Goal: Navigation & Orientation: Find specific page/section

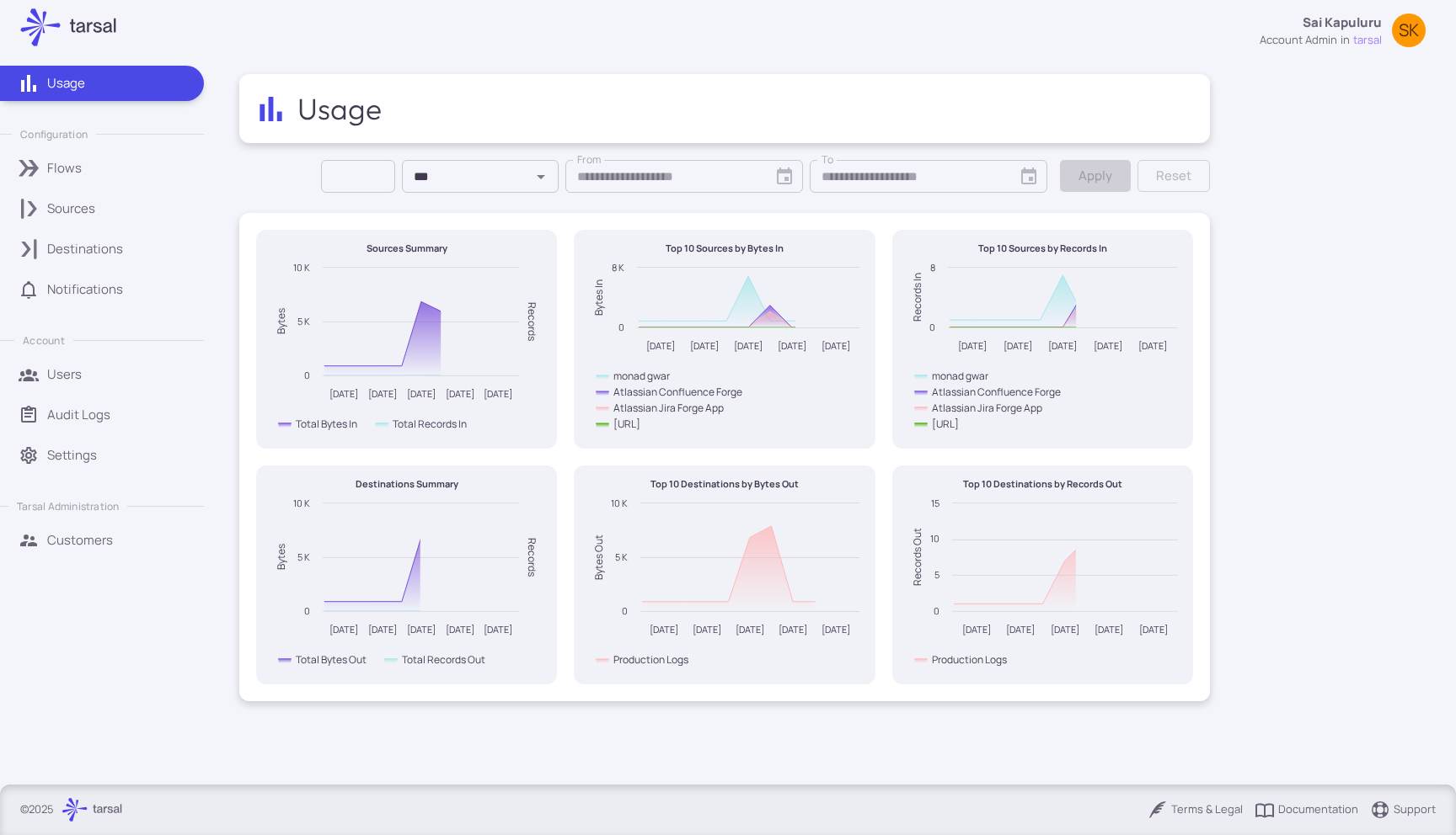
click at [55, 509] on p "Tarsal Administration" at bounding box center [68, 506] width 102 height 14
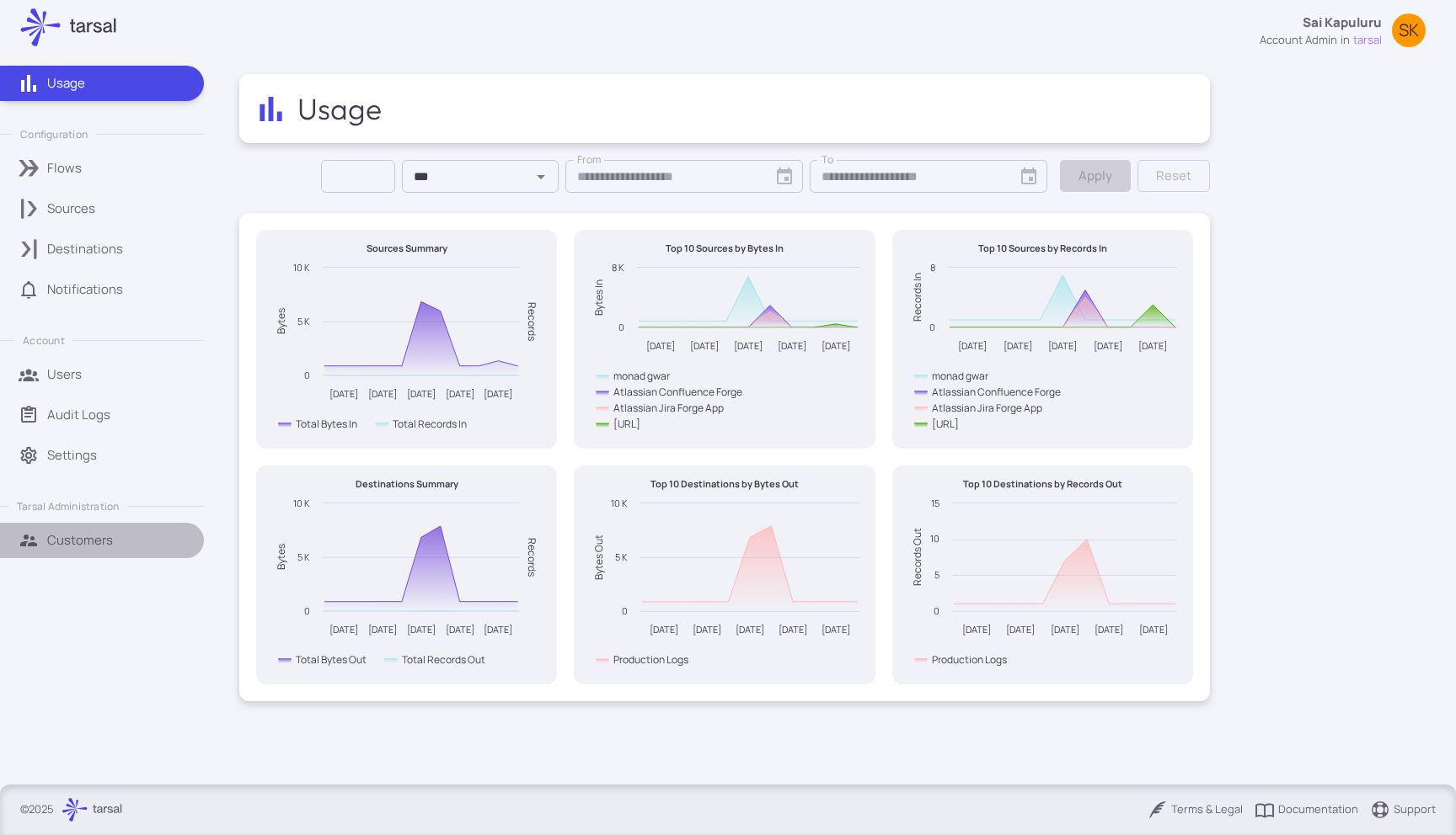
click at [58, 538] on p "Customers" at bounding box center [80, 541] width 66 height 19
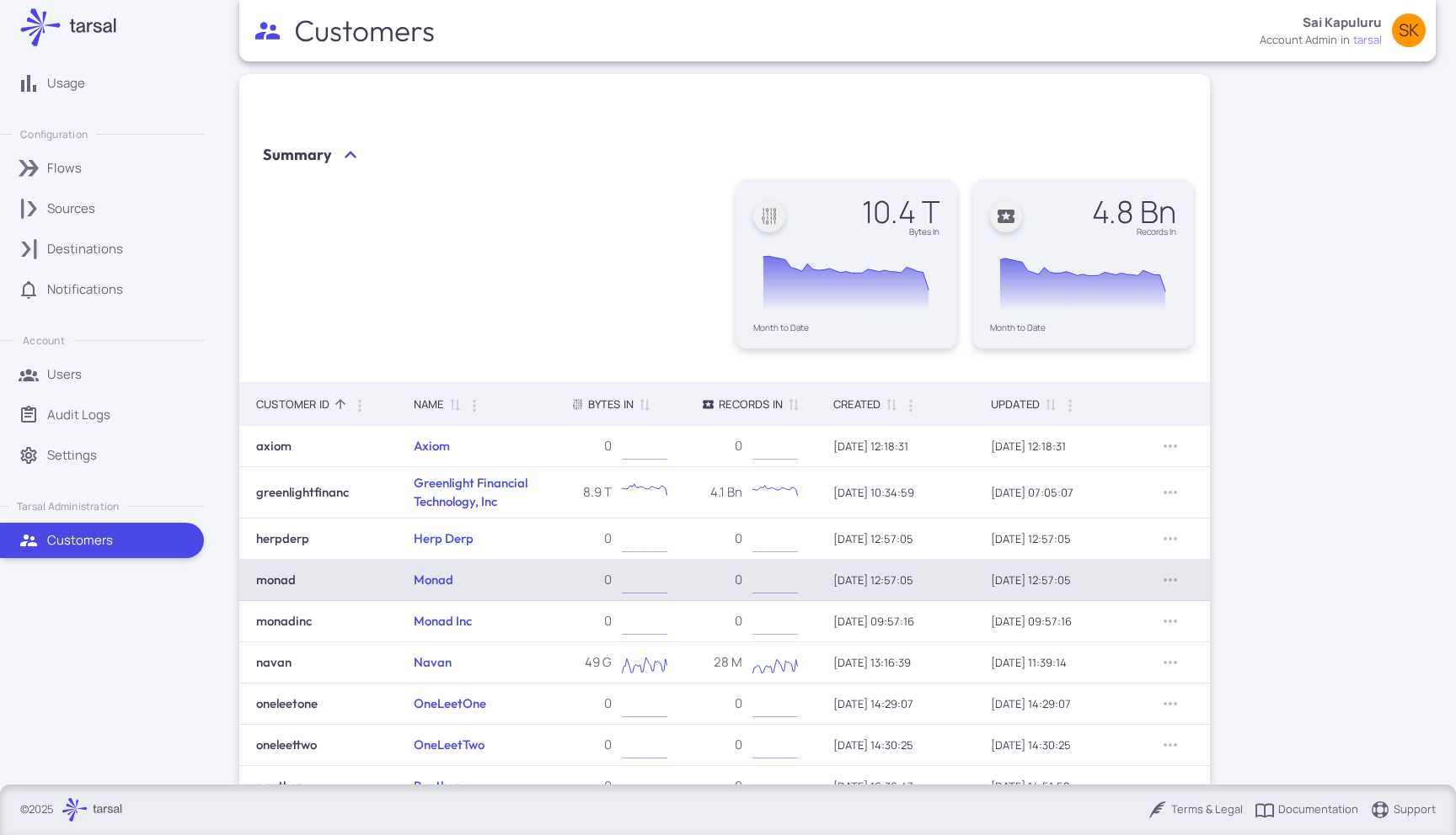
scroll to position [132, 0]
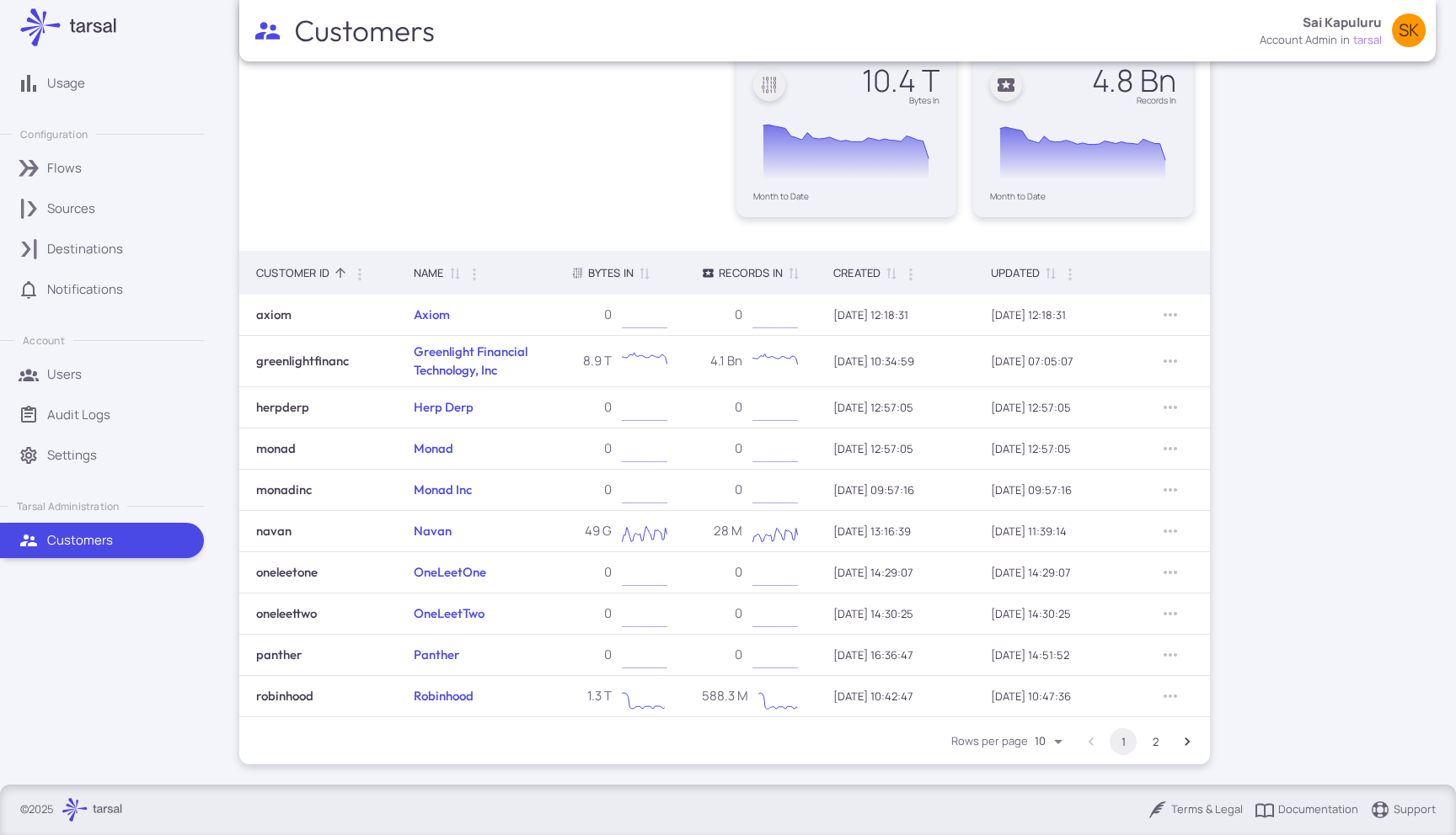
click at [1160, 738] on button "2" at bounding box center [1155, 742] width 27 height 27
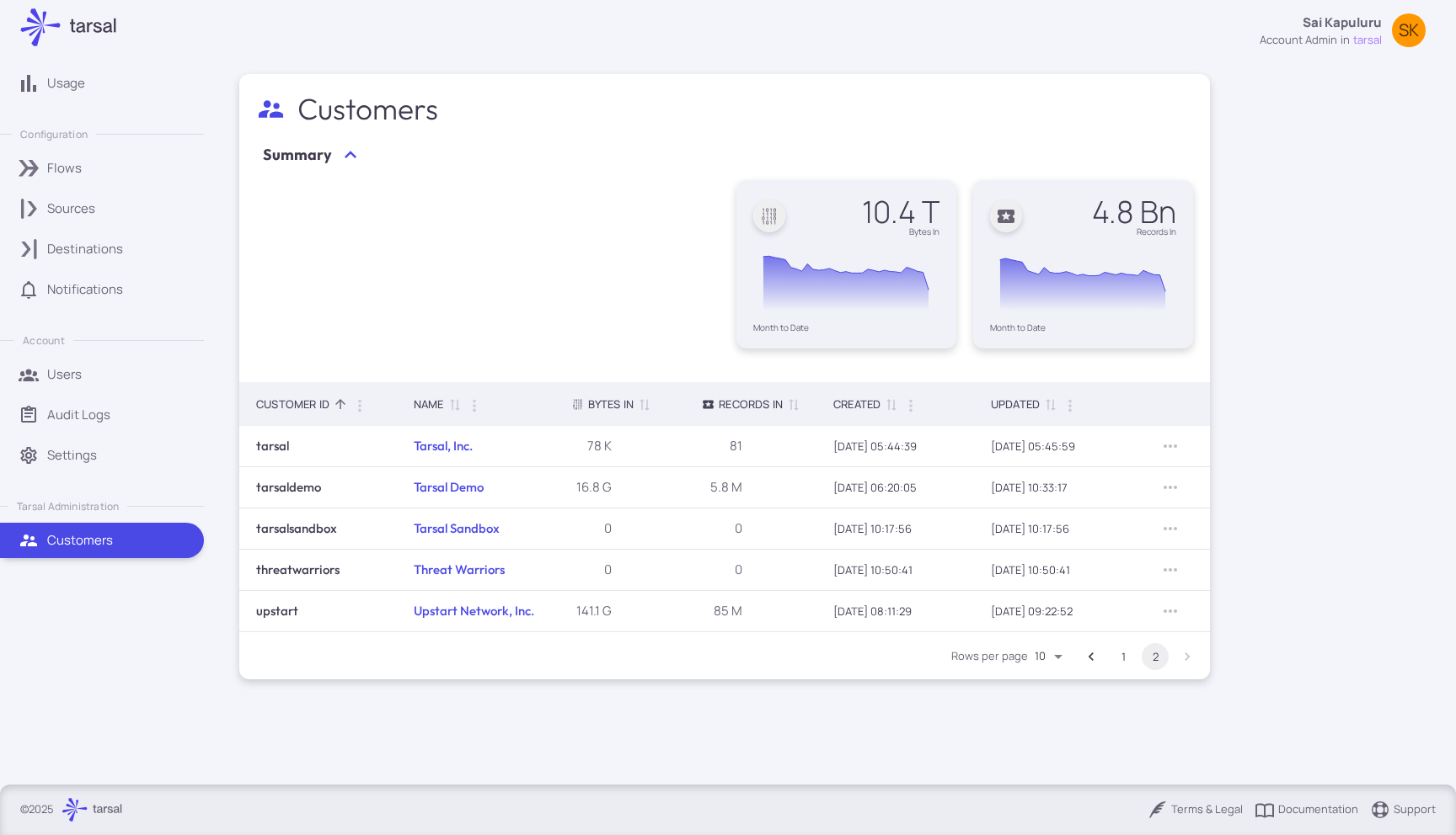
scroll to position [0, 0]
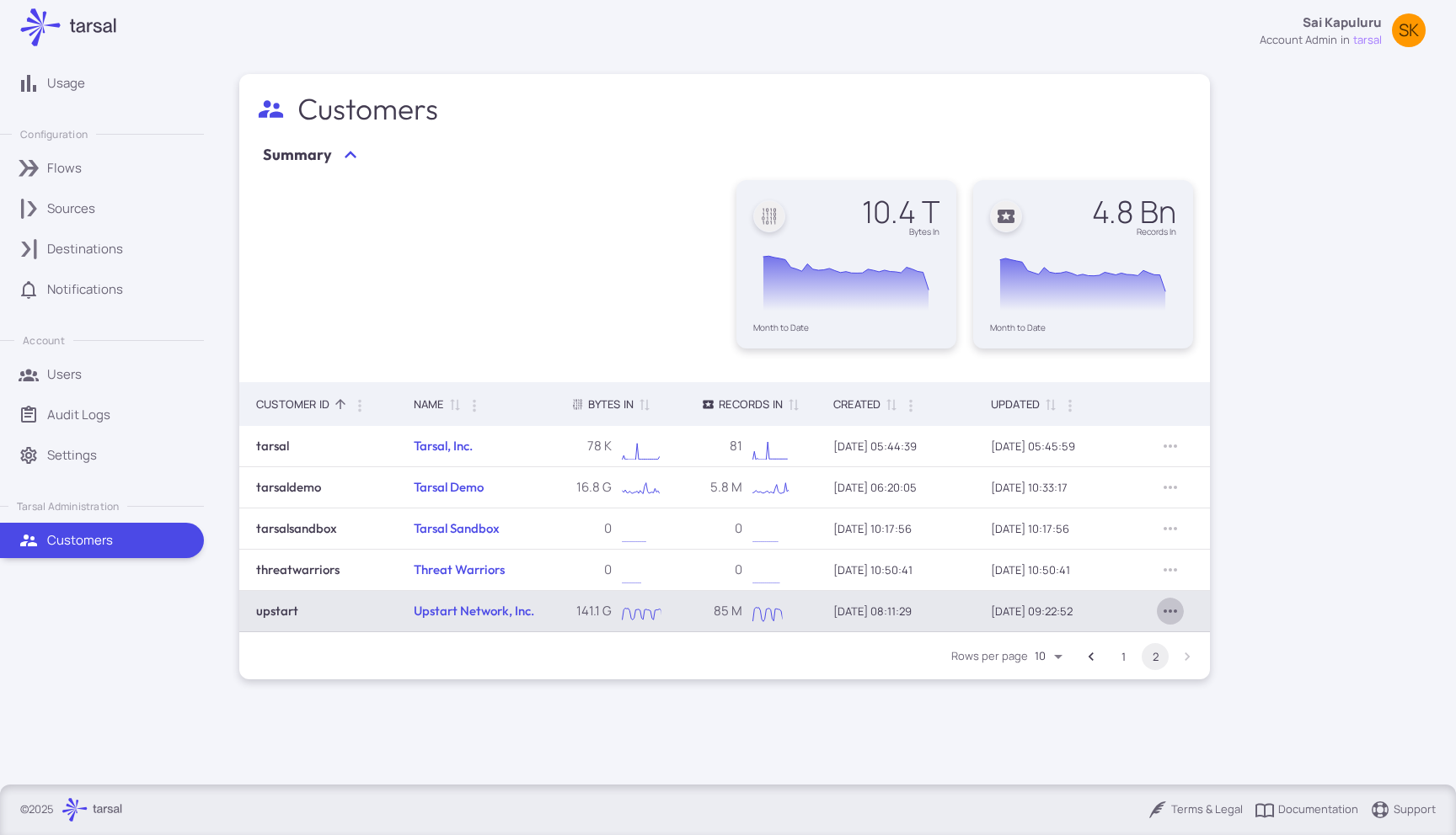
click at [1169, 606] on icon "Row Actions" at bounding box center [1169, 610] width 20 height 20
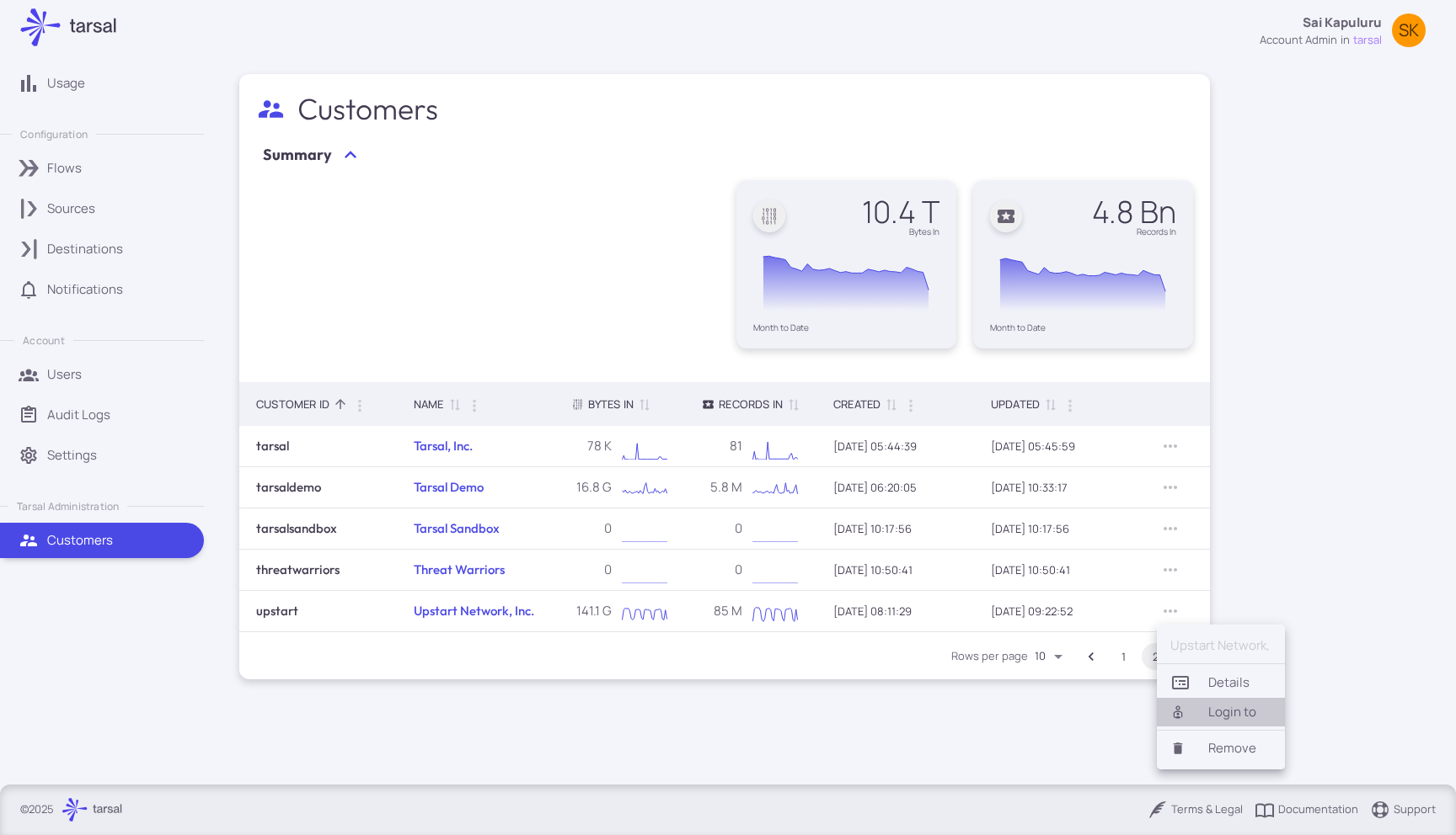
click at [1184, 703] on li "Login to" at bounding box center [1221, 713] width 128 height 28
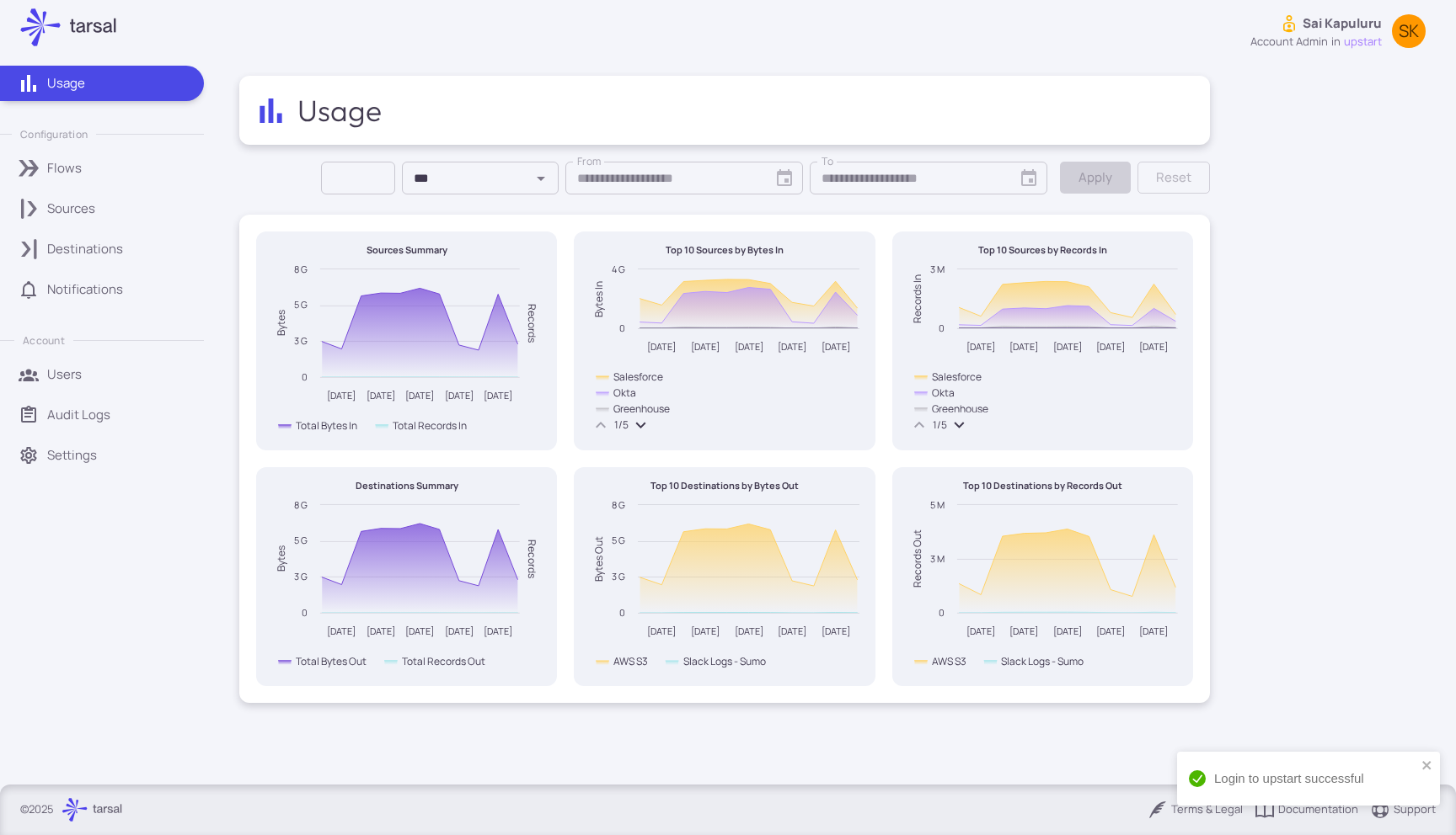
click at [104, 206] on div "Sources" at bounding box center [119, 209] width 145 height 19
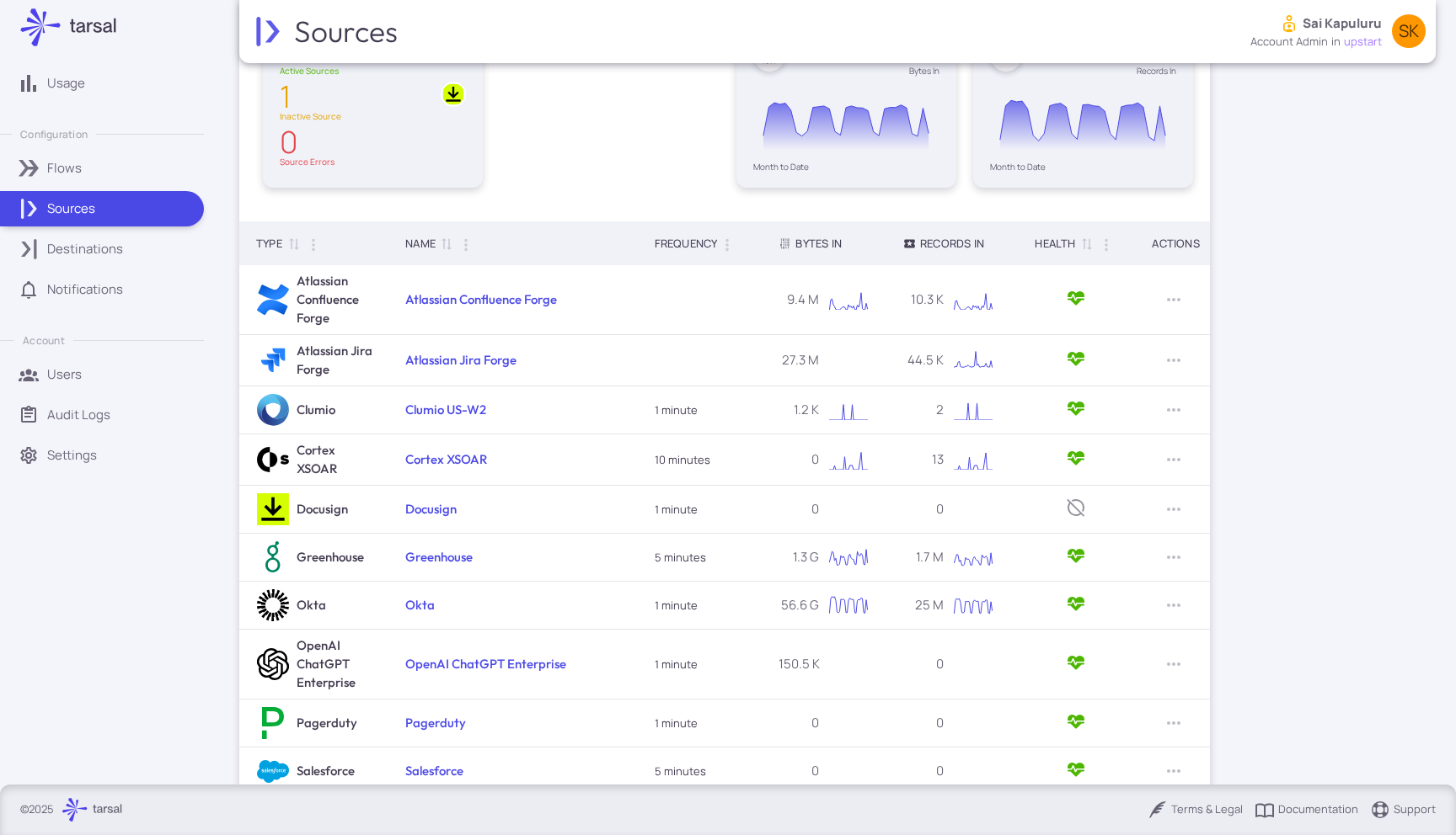
scroll to position [241, 0]
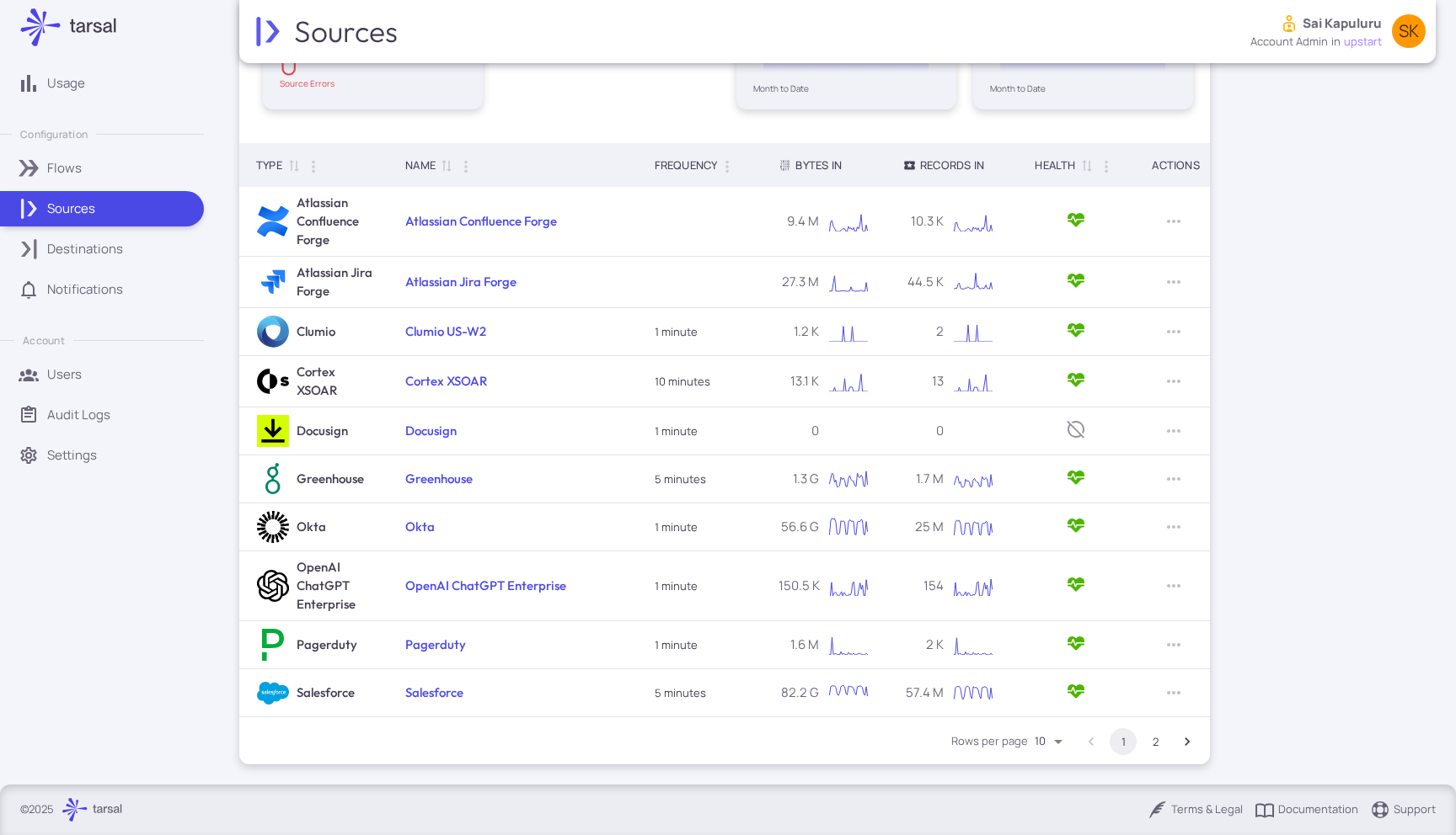
click at [1149, 732] on button "2" at bounding box center [1155, 742] width 27 height 27
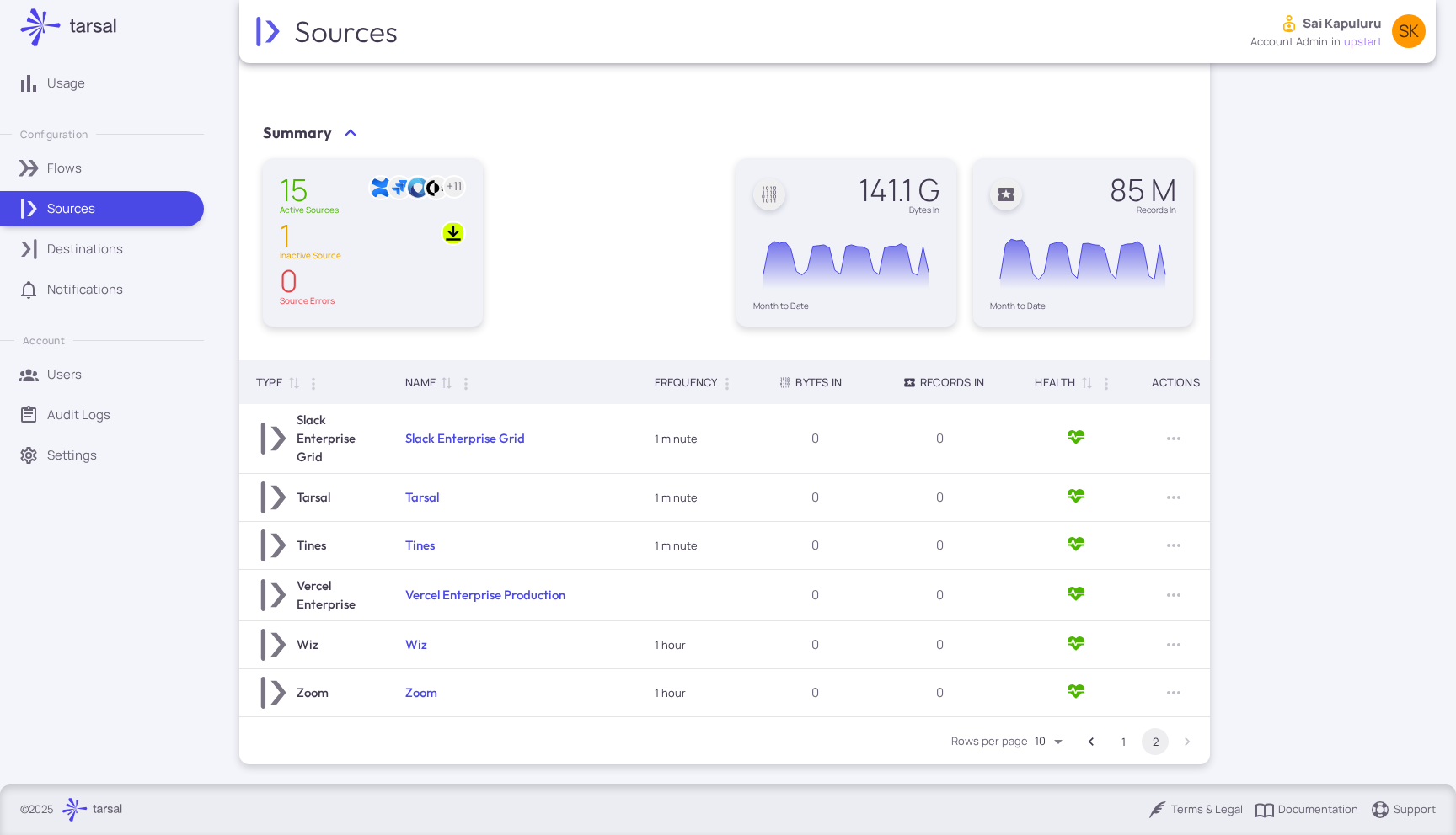
scroll to position [24, 0]
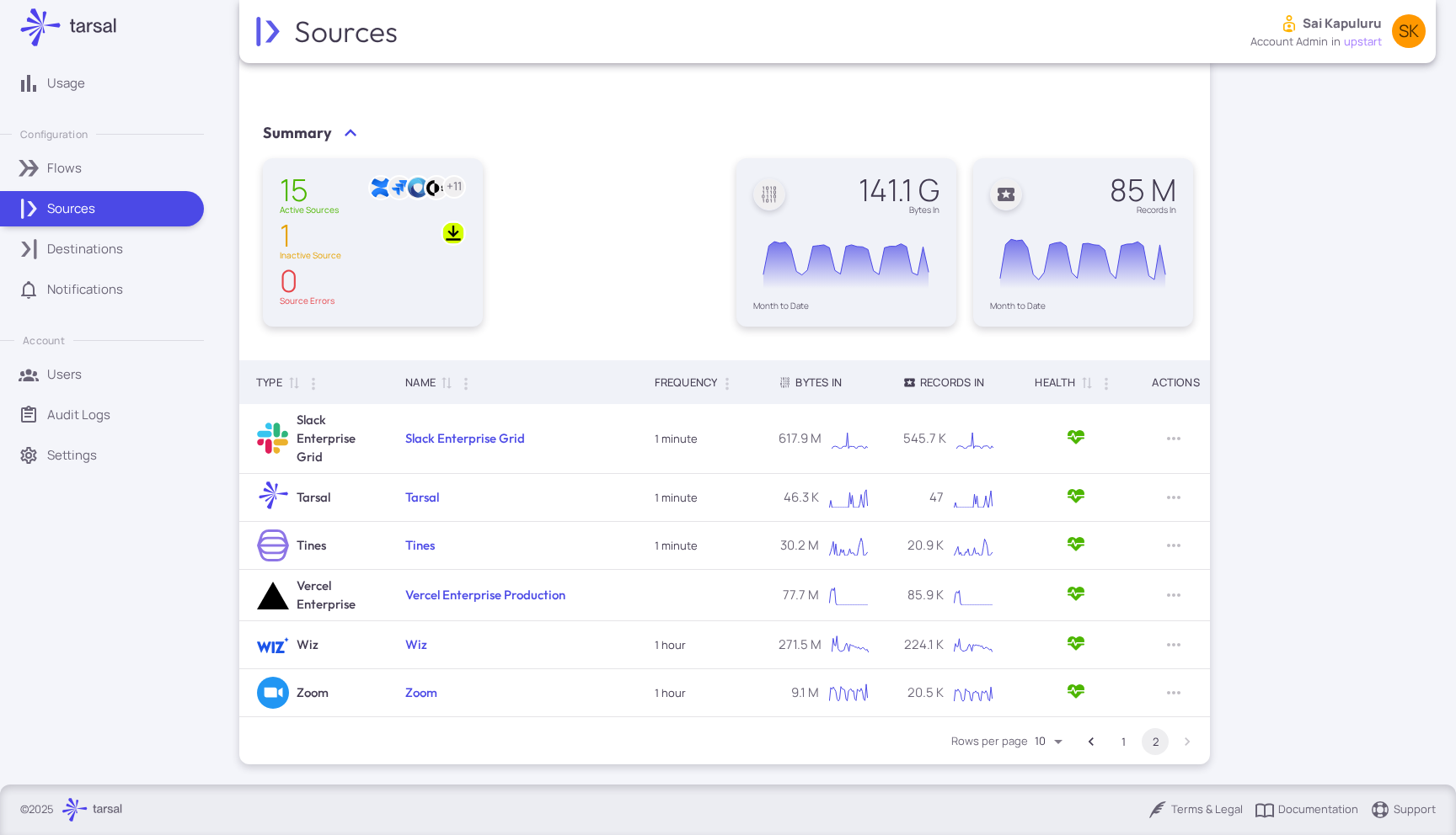
click at [1136, 734] on li "1" at bounding box center [1123, 742] width 32 height 27
click at [1126, 737] on button "1" at bounding box center [1123, 742] width 27 height 27
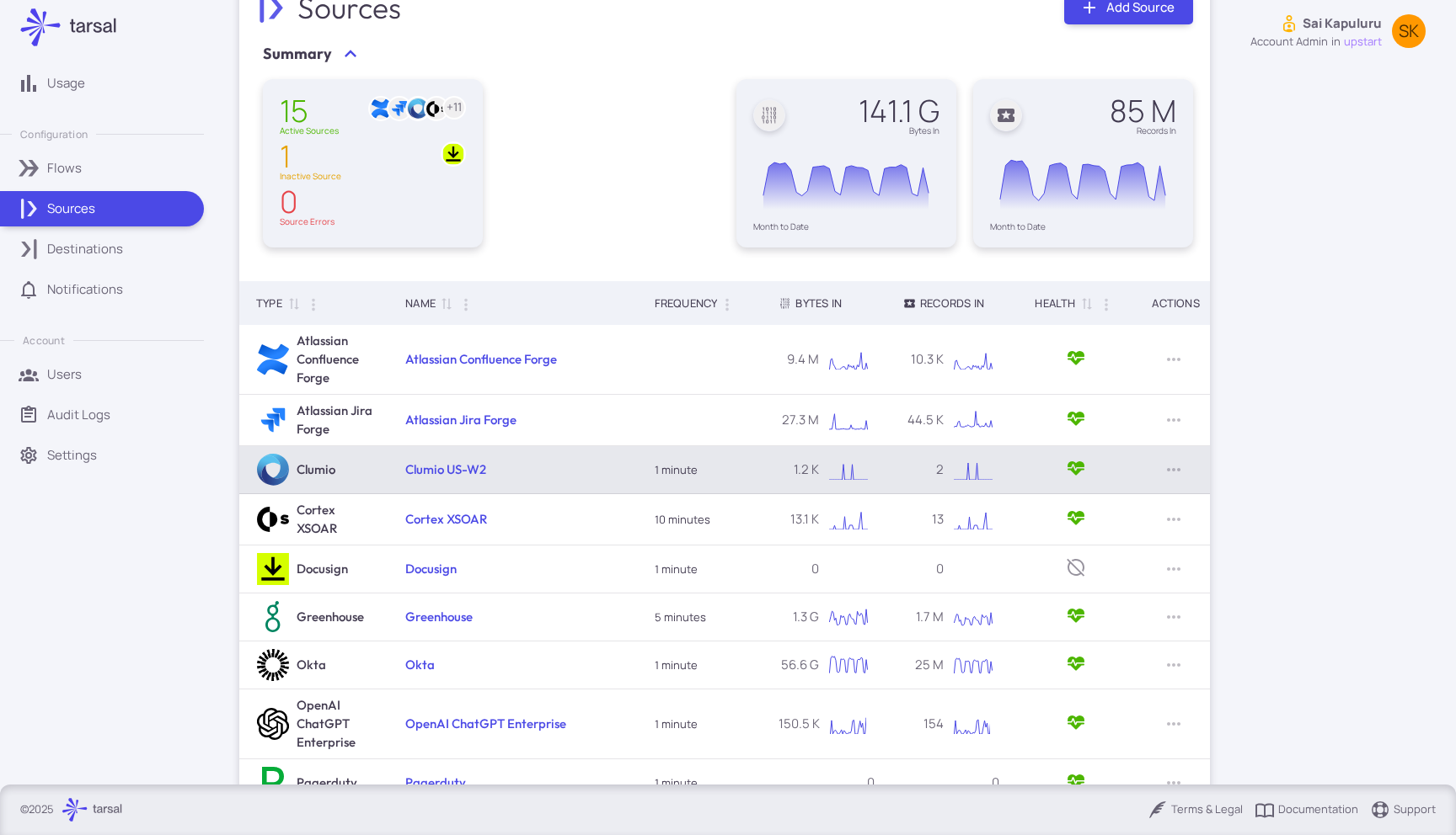
scroll to position [0, 0]
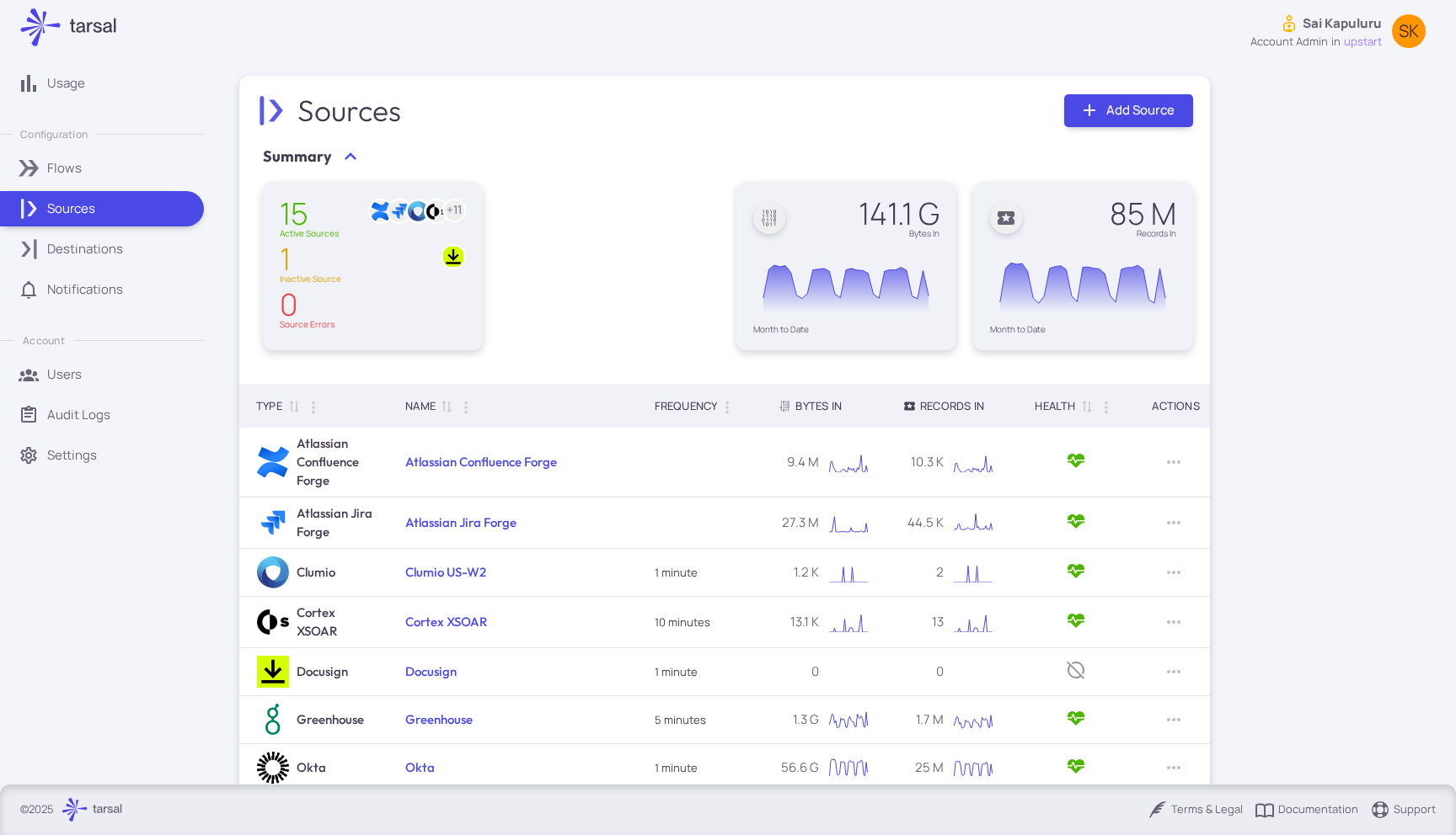
click at [126, 206] on div "Sources" at bounding box center [119, 209] width 145 height 19
